Goal: Transaction & Acquisition: Purchase product/service

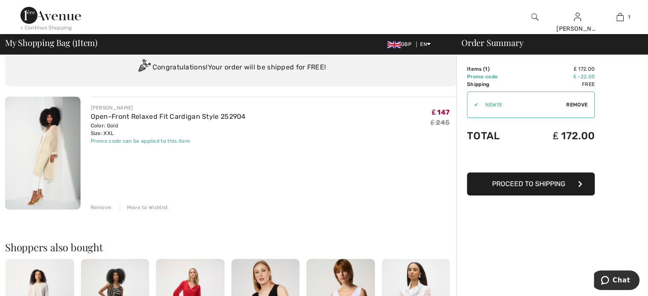
scroll to position [25, 0]
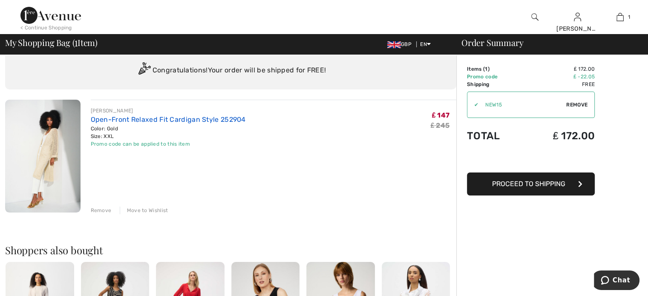
click at [115, 118] on link "Open-Front Relaxed Fit Cardigan Style 252904" at bounding box center [168, 119] width 155 height 8
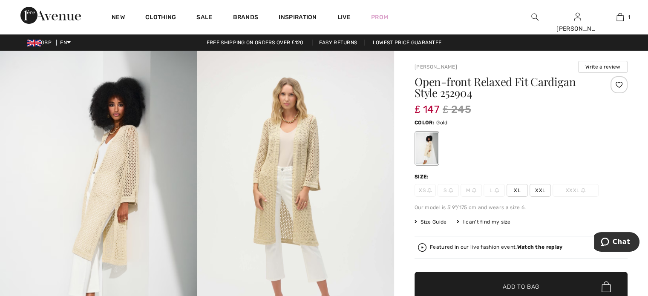
click at [541, 188] on span "XXL" at bounding box center [540, 190] width 21 height 13
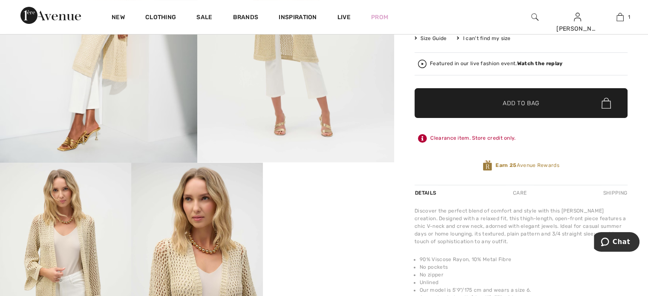
scroll to position [184, 0]
click at [523, 105] on span "Add to Bag" at bounding box center [521, 102] width 37 height 9
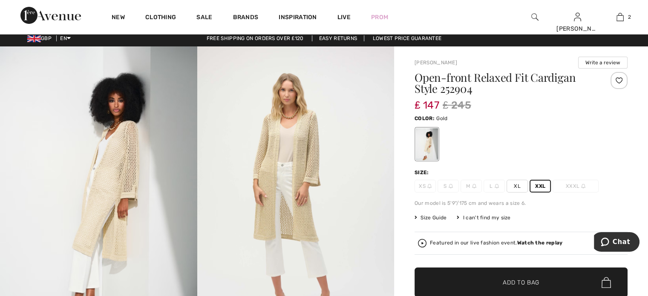
scroll to position [3, 0]
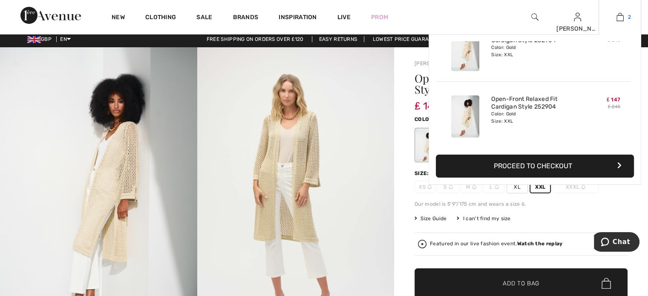
click at [623, 15] on img at bounding box center [619, 17] width 7 height 10
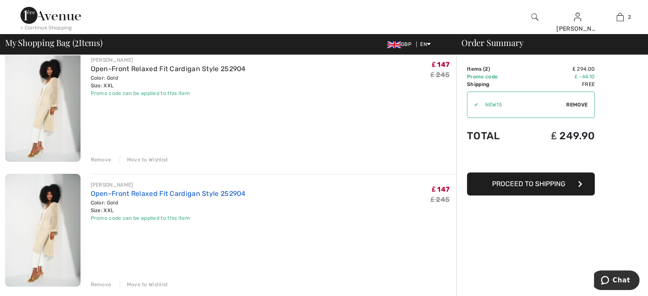
scroll to position [76, 0]
click at [106, 281] on div "Remove" at bounding box center [101, 284] width 21 height 8
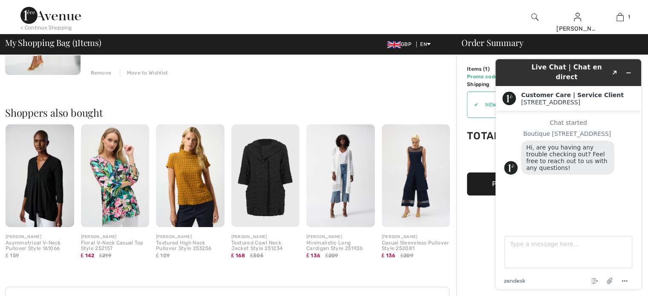
scroll to position [0, 0]
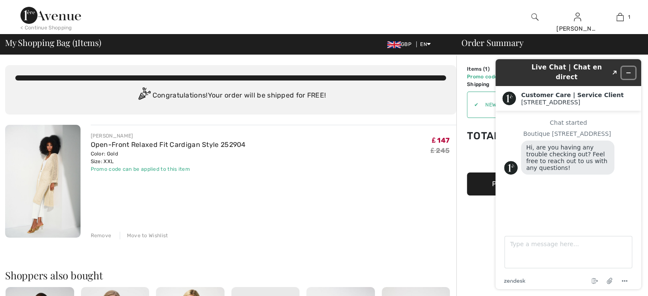
click at [631, 70] on icon "Minimize widget" at bounding box center [628, 73] width 6 height 6
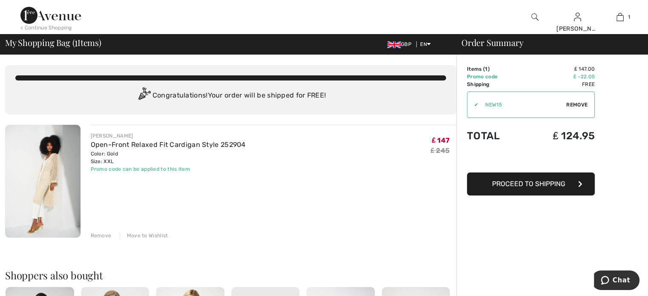
click at [67, 18] on img at bounding box center [50, 15] width 60 height 17
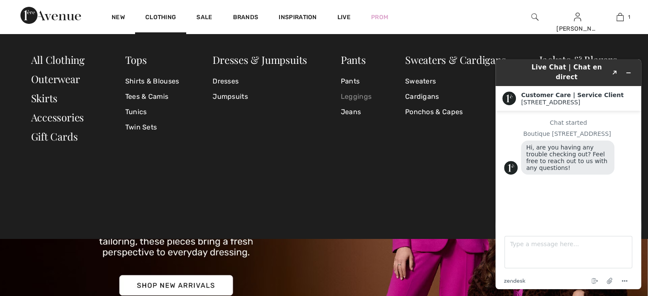
click at [358, 98] on link "Leggings" at bounding box center [356, 96] width 31 height 15
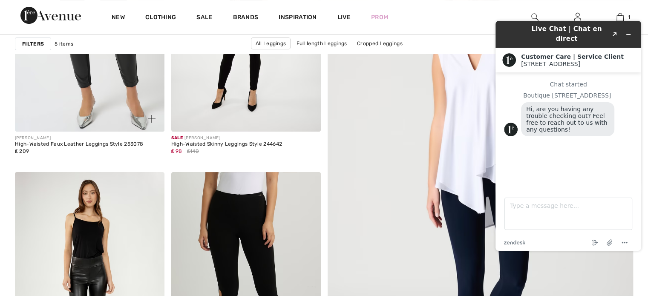
scroll to position [219, 0]
click at [468, 21] on div "New Clothing Sale Brands Inspiration Live Prom TRACEY Hi, TRACEY! My Info Order…" at bounding box center [324, 17] width 648 height 34
click at [631, 35] on icon "Minimize widget" at bounding box center [629, 35] width 4 height 0
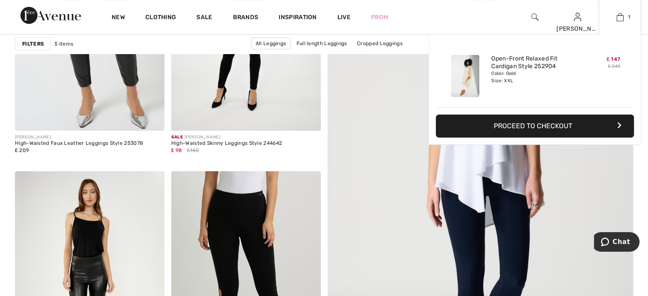
click at [478, 79] on img at bounding box center [465, 76] width 28 height 42
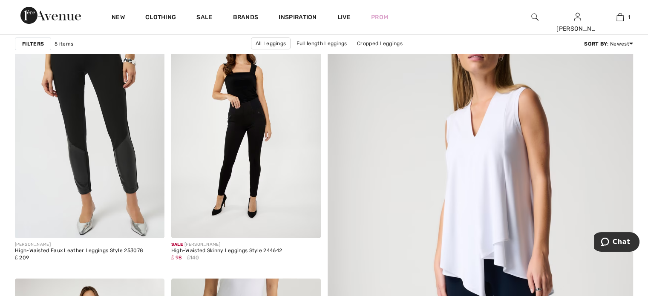
scroll to position [112, 0]
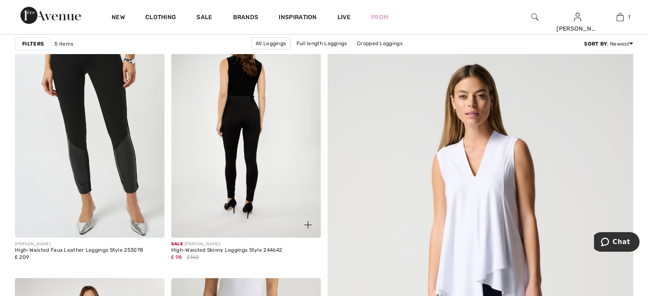
click at [222, 181] on img at bounding box center [246, 126] width 150 height 224
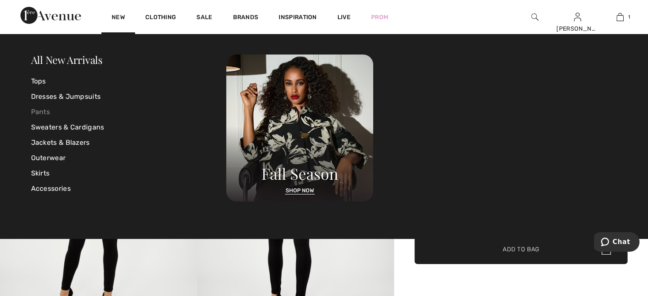
click at [39, 109] on link "Pants" at bounding box center [129, 111] width 196 height 15
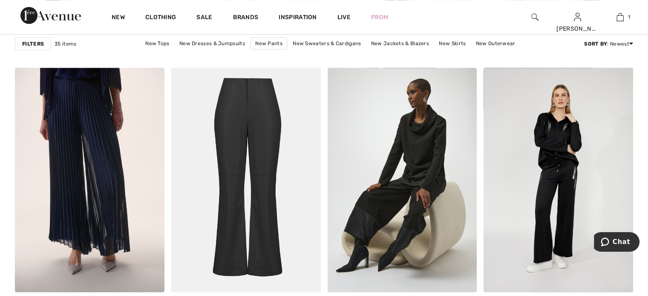
scroll to position [851, 0]
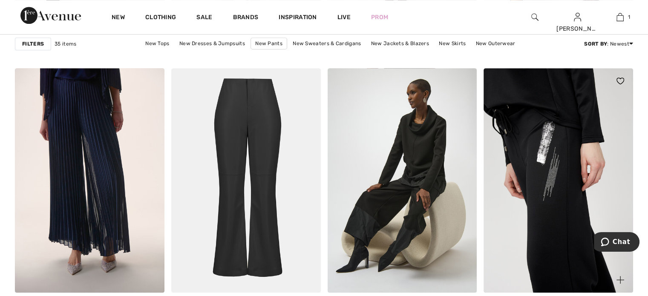
click at [558, 228] on img at bounding box center [559, 180] width 150 height 224
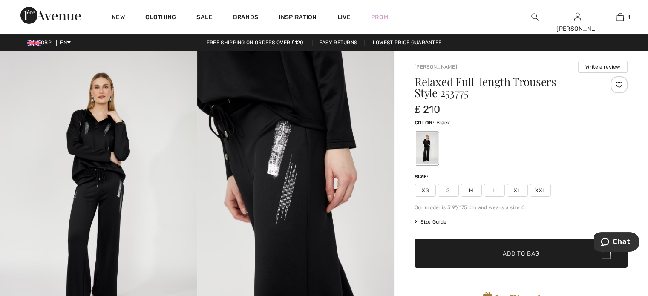
click at [515, 190] on span "XL" at bounding box center [517, 190] width 21 height 13
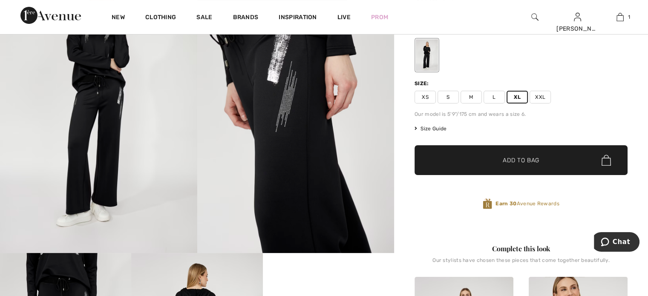
scroll to position [94, 0]
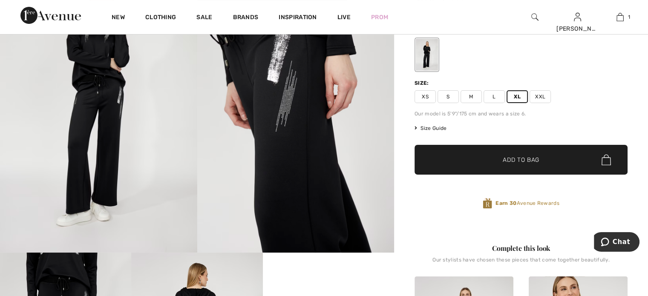
click at [505, 162] on span "Add to Bag" at bounding box center [521, 160] width 37 height 9
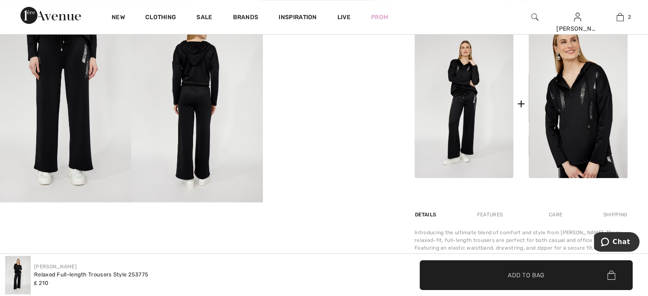
scroll to position [340, 0]
click at [471, 96] on img at bounding box center [464, 104] width 99 height 149
click at [471, 86] on img at bounding box center [464, 104] width 99 height 149
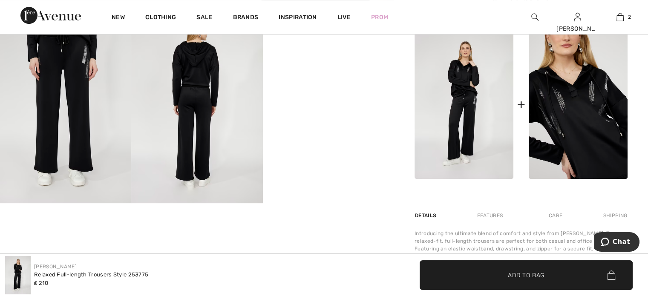
click at [593, 99] on img at bounding box center [578, 104] width 99 height 149
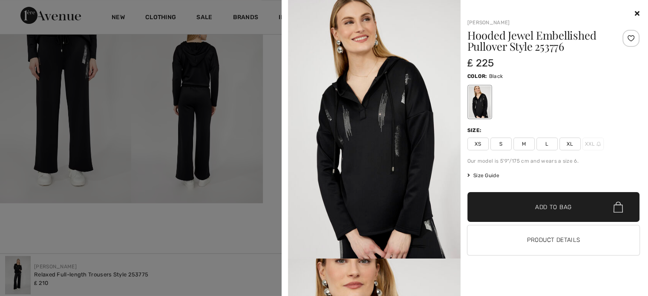
click at [590, 140] on span "XXL" at bounding box center [592, 144] width 21 height 13
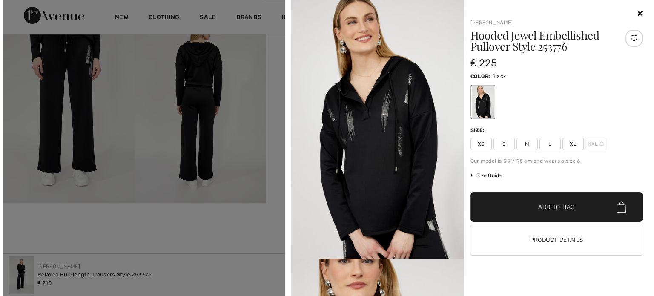
scroll to position [345, 0]
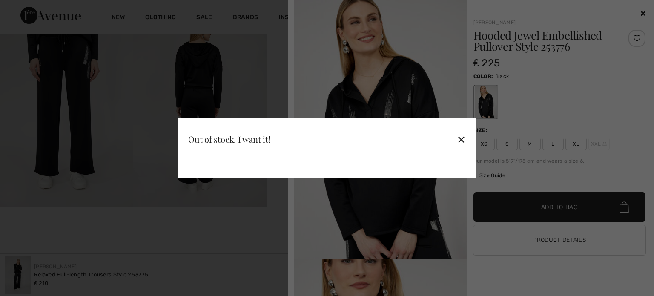
click at [312, 150] on div "Out of stock. I want it! ✕" at bounding box center [327, 139] width 298 height 43
click at [461, 140] on div "✕" at bounding box center [461, 139] width 9 height 18
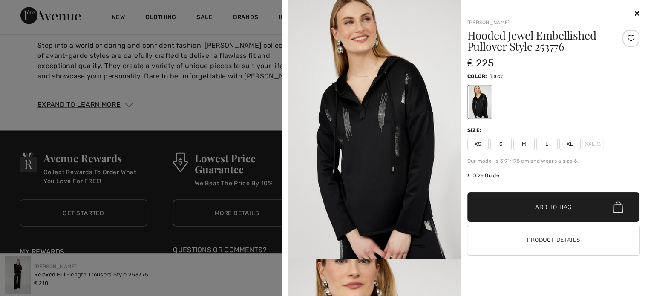
scroll to position [1546, 0]
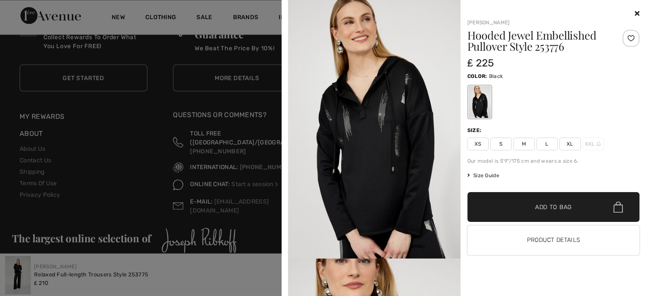
click at [588, 144] on span "XXL" at bounding box center [592, 144] width 21 height 13
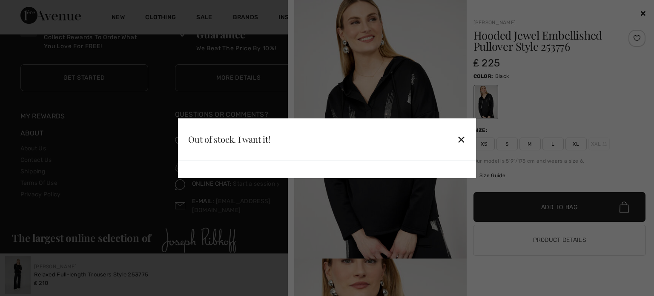
click at [588, 144] on div at bounding box center [327, 148] width 654 height 296
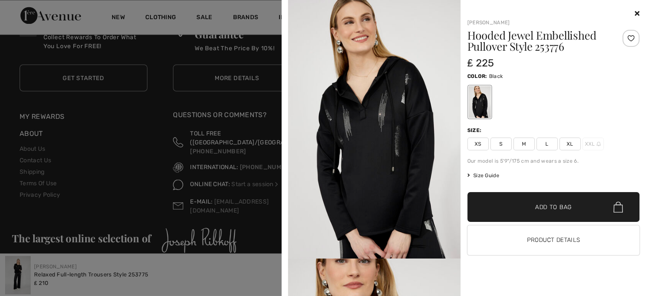
click at [588, 144] on span "XXL" at bounding box center [592, 144] width 21 height 13
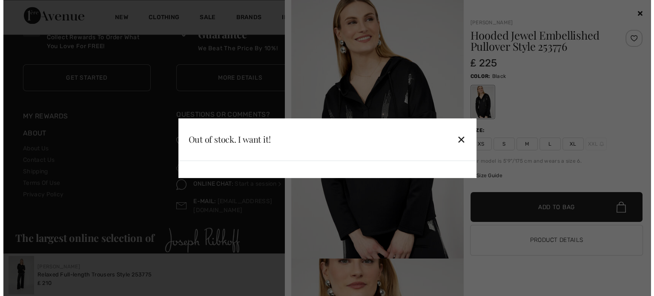
scroll to position [1551, 0]
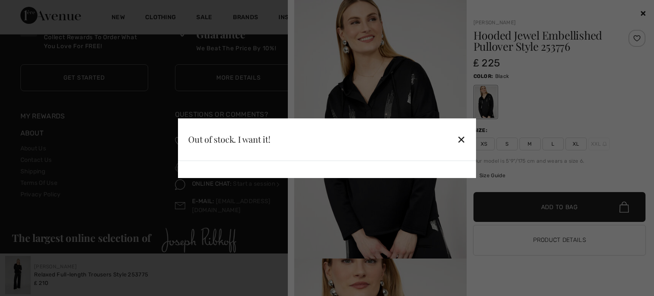
click at [212, 153] on div "Out of stock. I want it! ✕" at bounding box center [327, 139] width 298 height 43
click at [642, 14] on div at bounding box center [327, 148] width 654 height 296
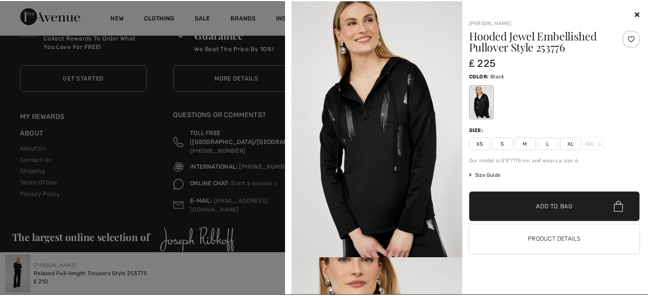
scroll to position [1546, 0]
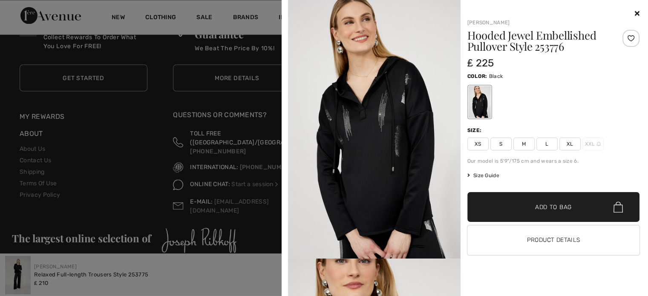
click at [592, 141] on span "XXL" at bounding box center [592, 144] width 21 height 13
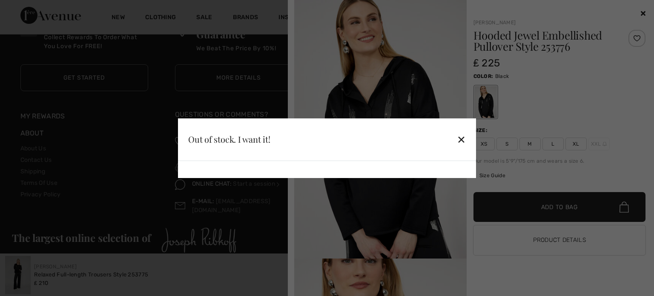
click at [631, 38] on div at bounding box center [327, 148] width 654 height 296
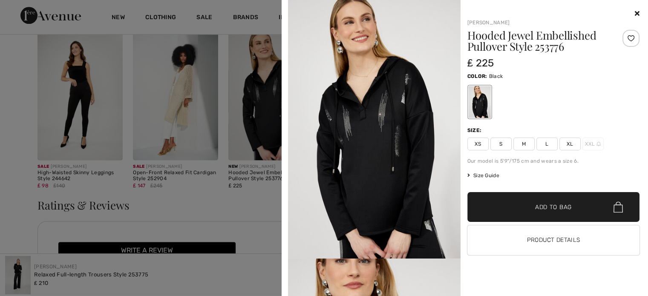
scroll to position [1104, 0]
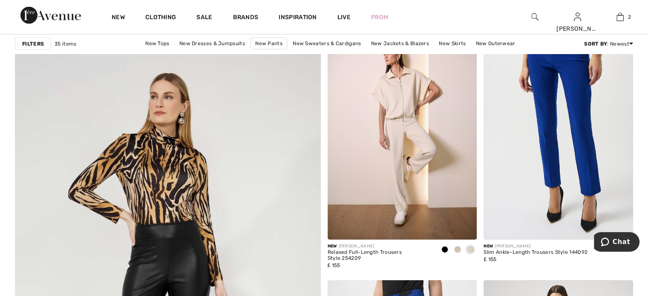
scroll to position [2166, 0]
click at [388, 173] on img at bounding box center [403, 127] width 150 height 224
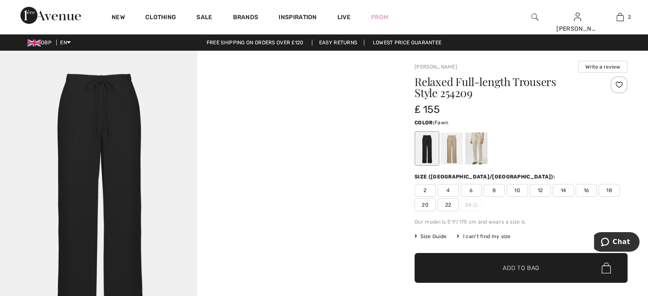
click at [453, 151] on div at bounding box center [452, 149] width 22 height 32
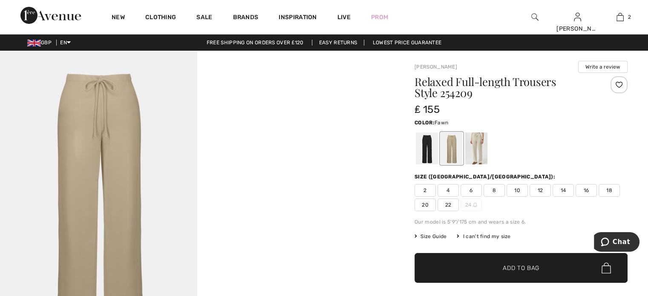
click at [610, 190] on span "18" at bounding box center [609, 190] width 21 height 13
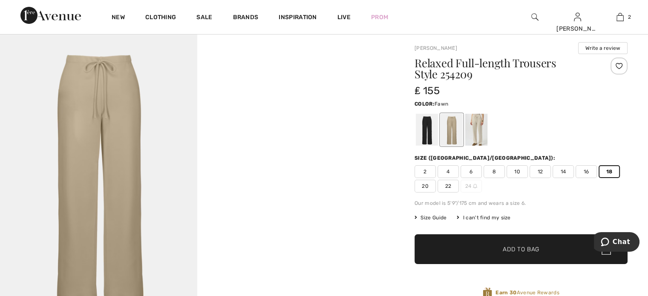
scroll to position [21, 0]
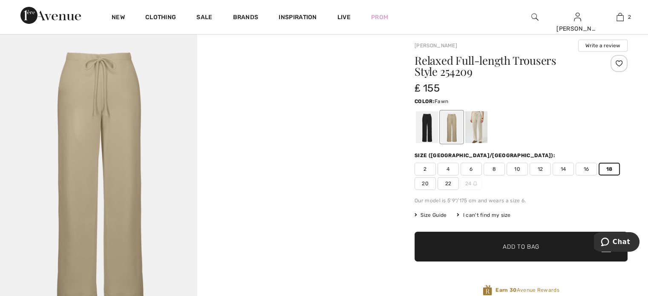
click at [445, 213] on span "Size Guide" at bounding box center [431, 215] width 32 height 8
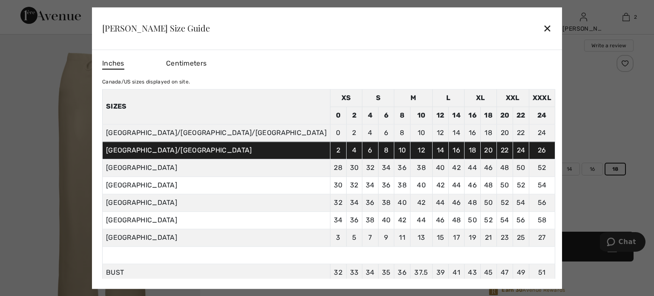
click at [543, 25] on div "✕" at bounding box center [547, 29] width 9 height 18
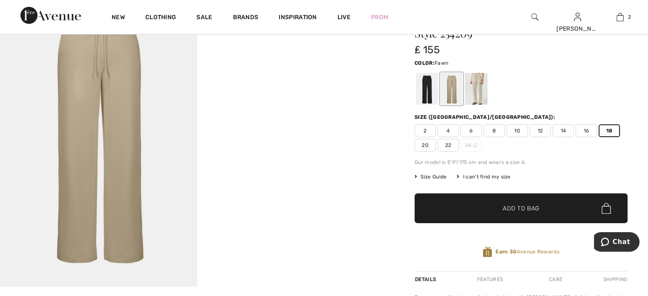
scroll to position [54, 0]
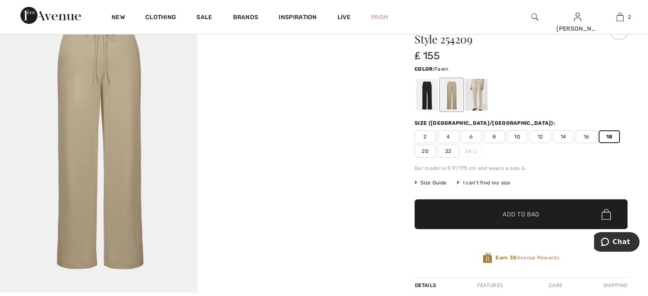
click at [464, 222] on span "✔ Added to Bag Add to Bag" at bounding box center [521, 214] width 213 height 30
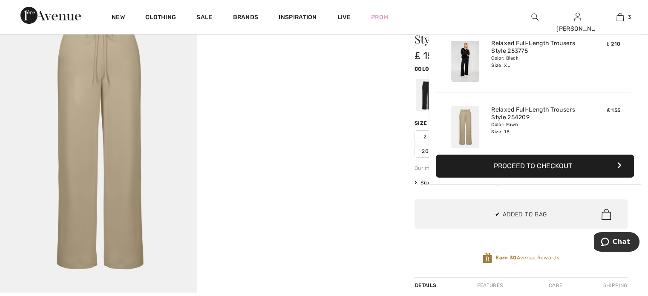
scroll to position [92, 0]
